Goal: Task Accomplishment & Management: Use online tool/utility

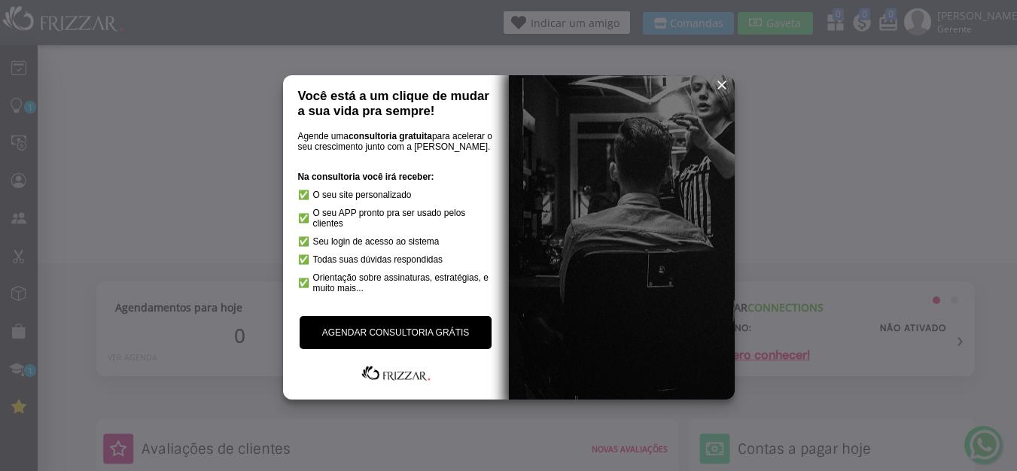
click at [723, 82] on span "reset" at bounding box center [721, 85] width 15 height 15
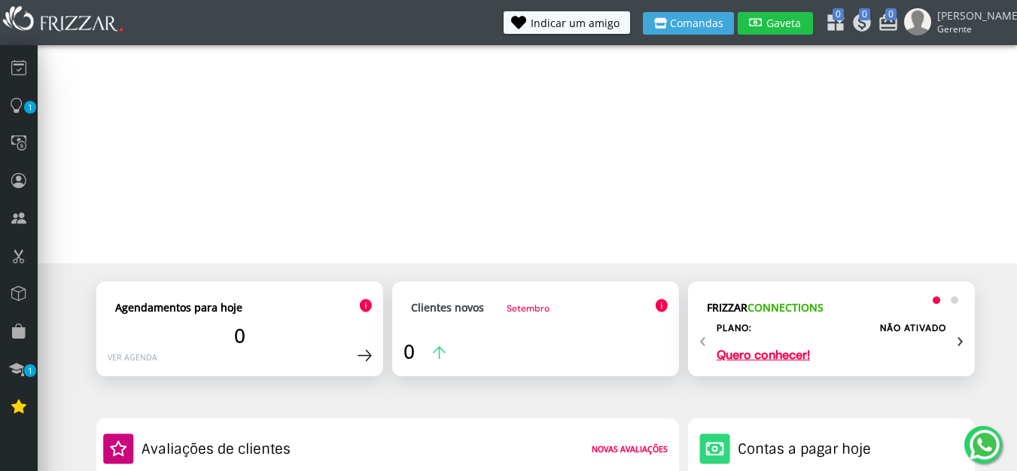
click at [803, 20] on span "Gaveta" at bounding box center [784, 23] width 38 height 11
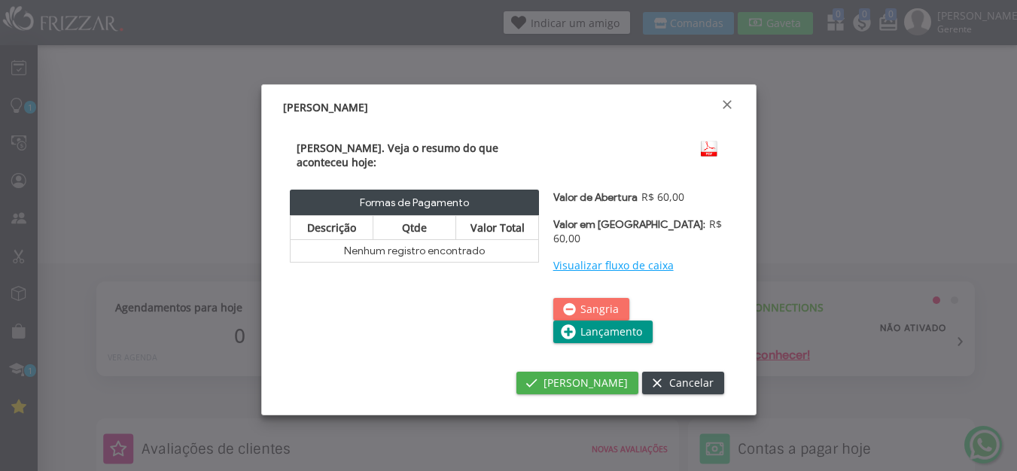
click at [602, 298] on span "Sangria" at bounding box center [599, 309] width 38 height 23
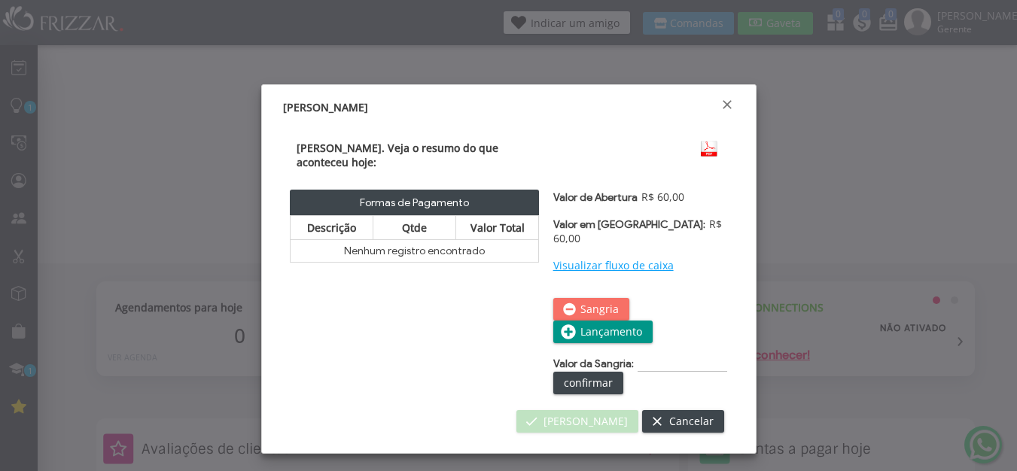
click at [602, 298] on span "Sangria" at bounding box center [599, 309] width 38 height 23
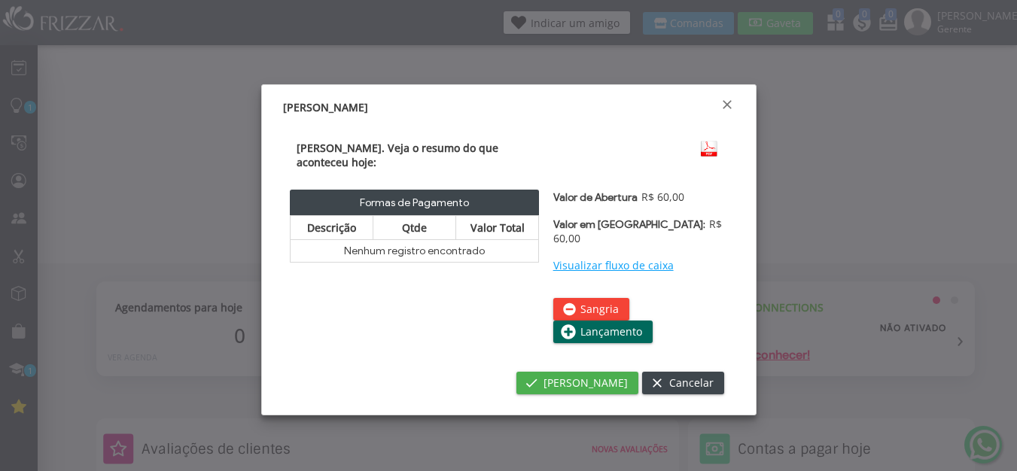
click at [603, 321] on span "Lançamento" at bounding box center [611, 332] width 62 height 23
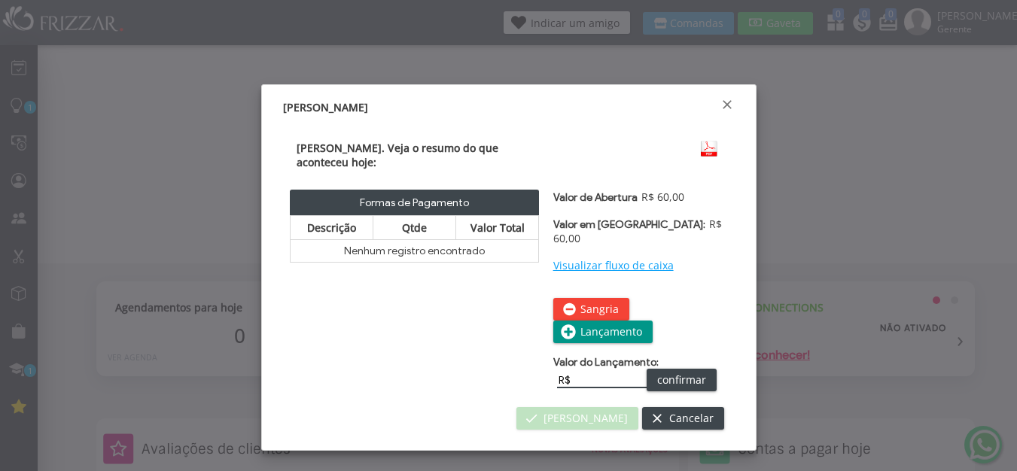
click at [613, 373] on input "R$" at bounding box center [602, 381] width 90 height 16
type input "R$"
click at [639, 258] on link "Visualizar fluxo de caixa" at bounding box center [613, 265] width 120 height 14
